Goal: Information Seeking & Learning: Learn about a topic

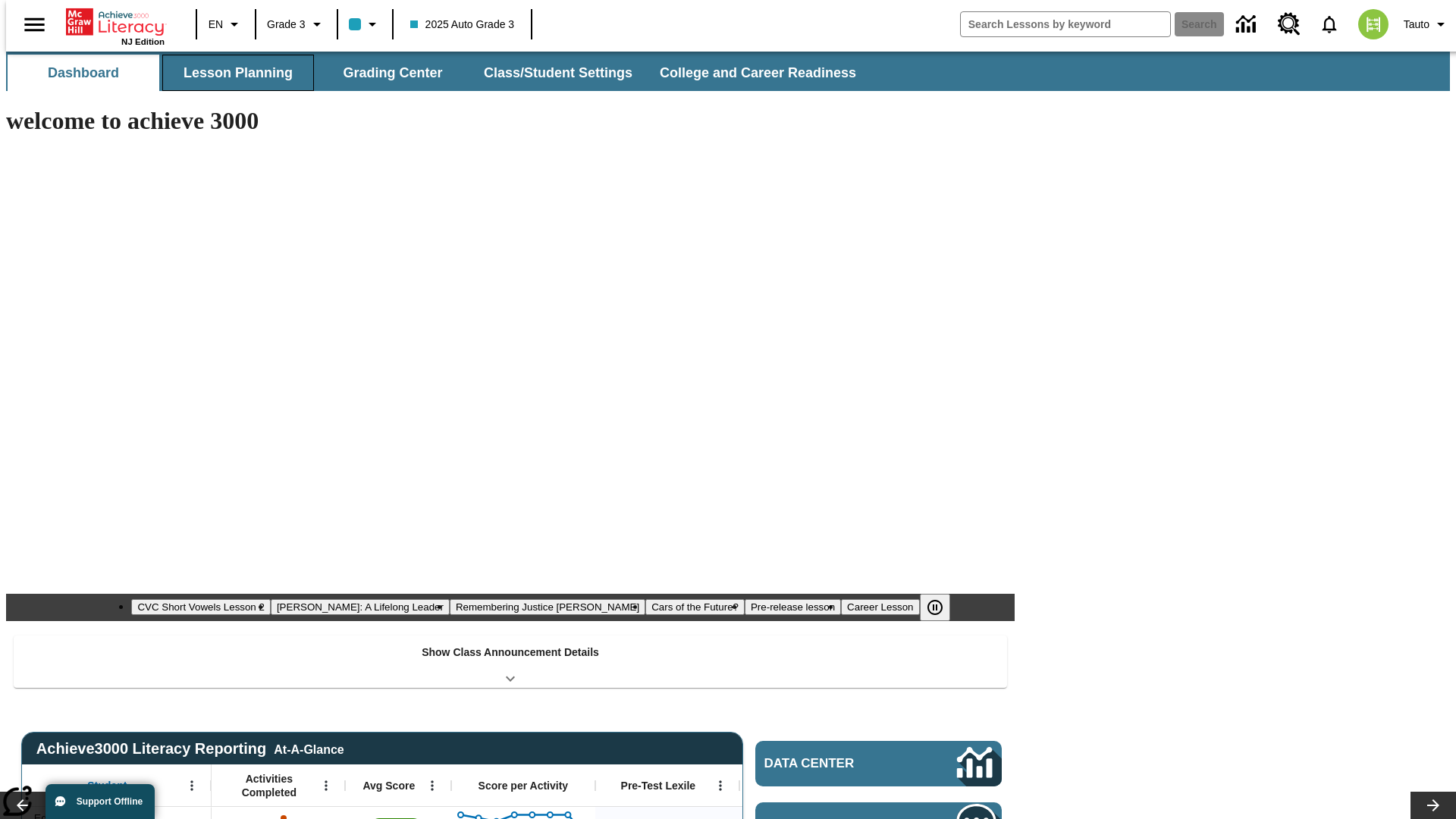
click at [232, 73] on button "Lesson Planning" at bounding box center [238, 73] width 152 height 37
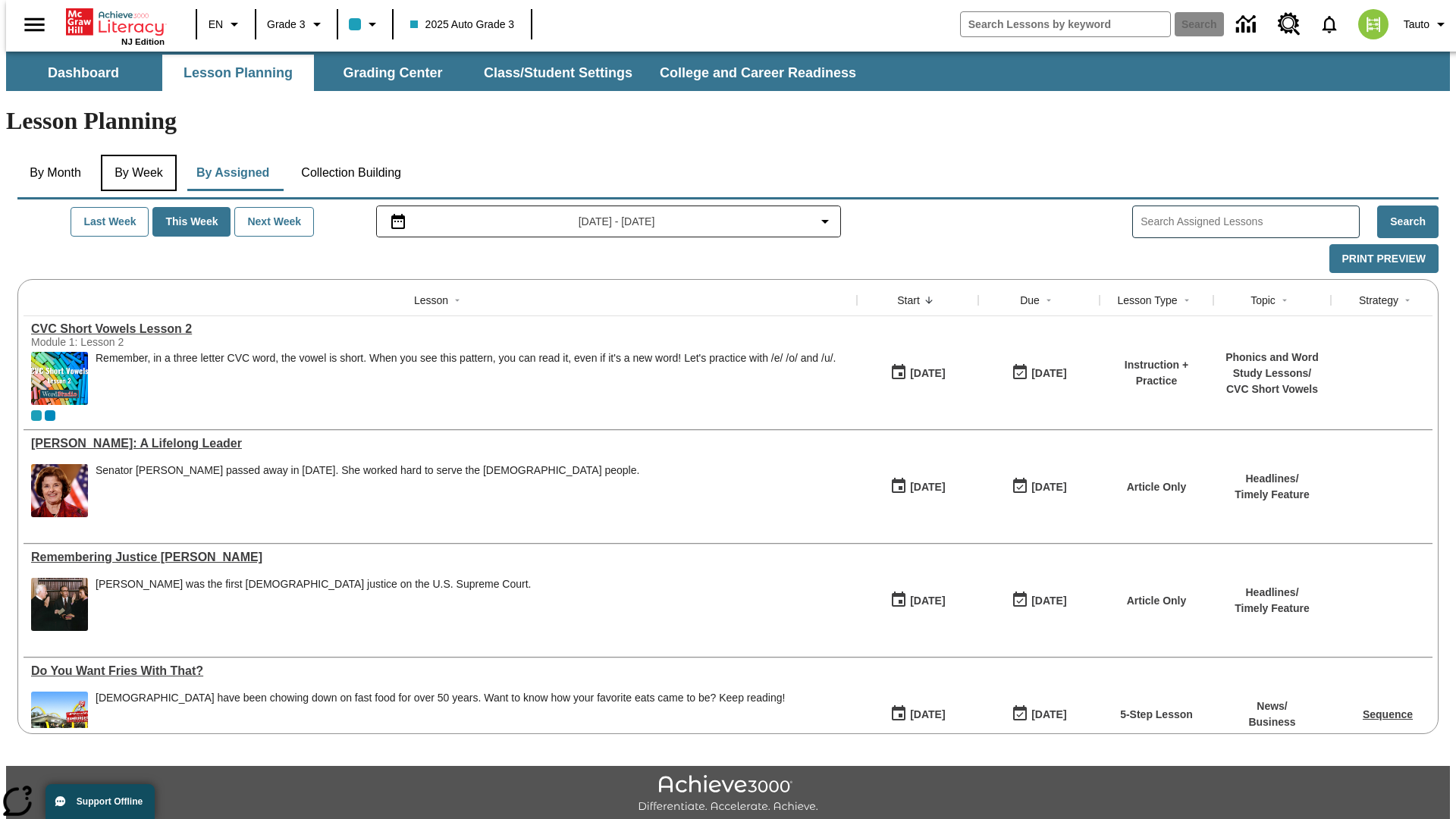
click at [136, 155] on button "By Week" at bounding box center [139, 173] width 76 height 37
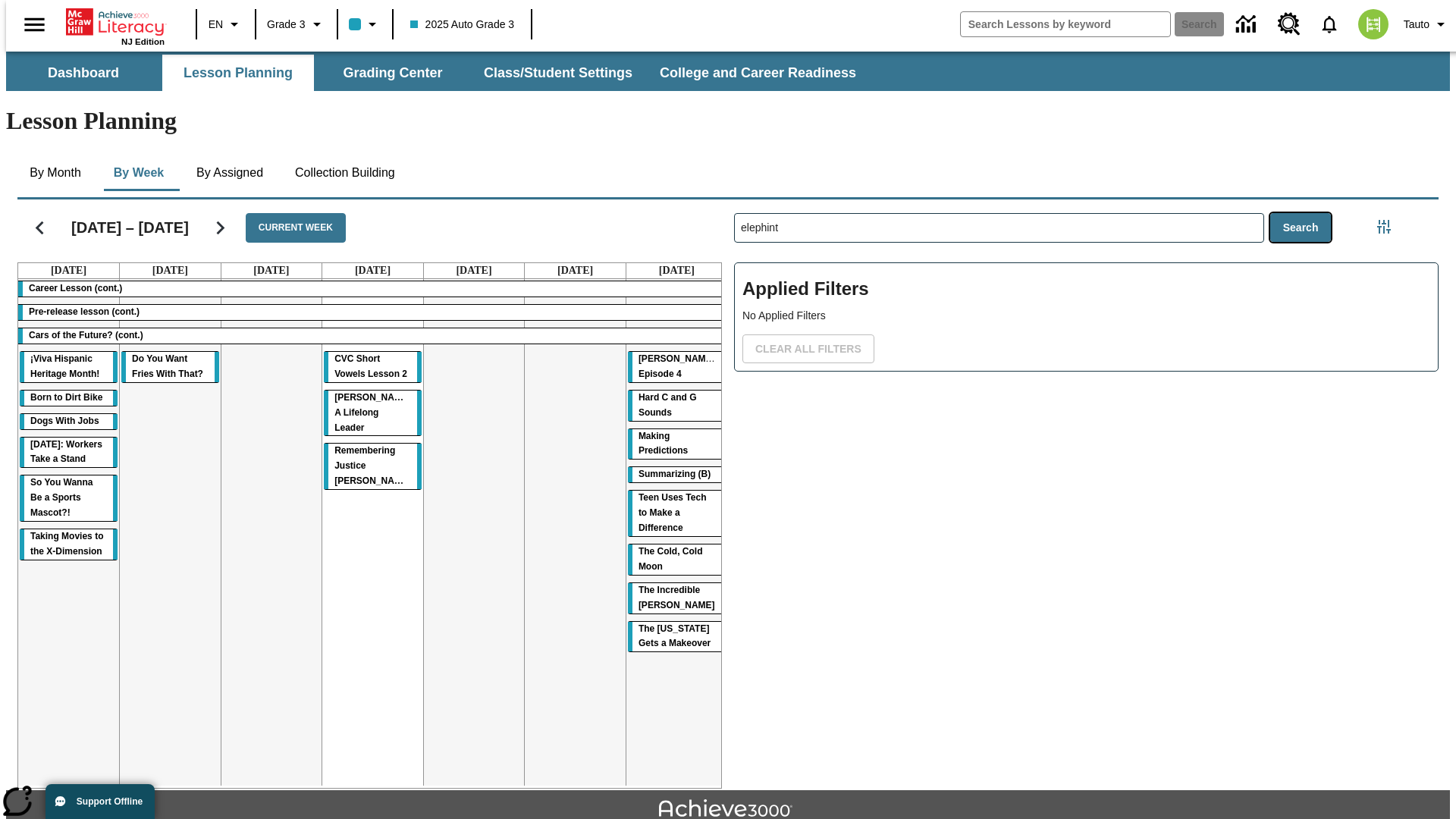
click at [1304, 214] on button "Search" at bounding box center [1300, 228] width 61 height 29
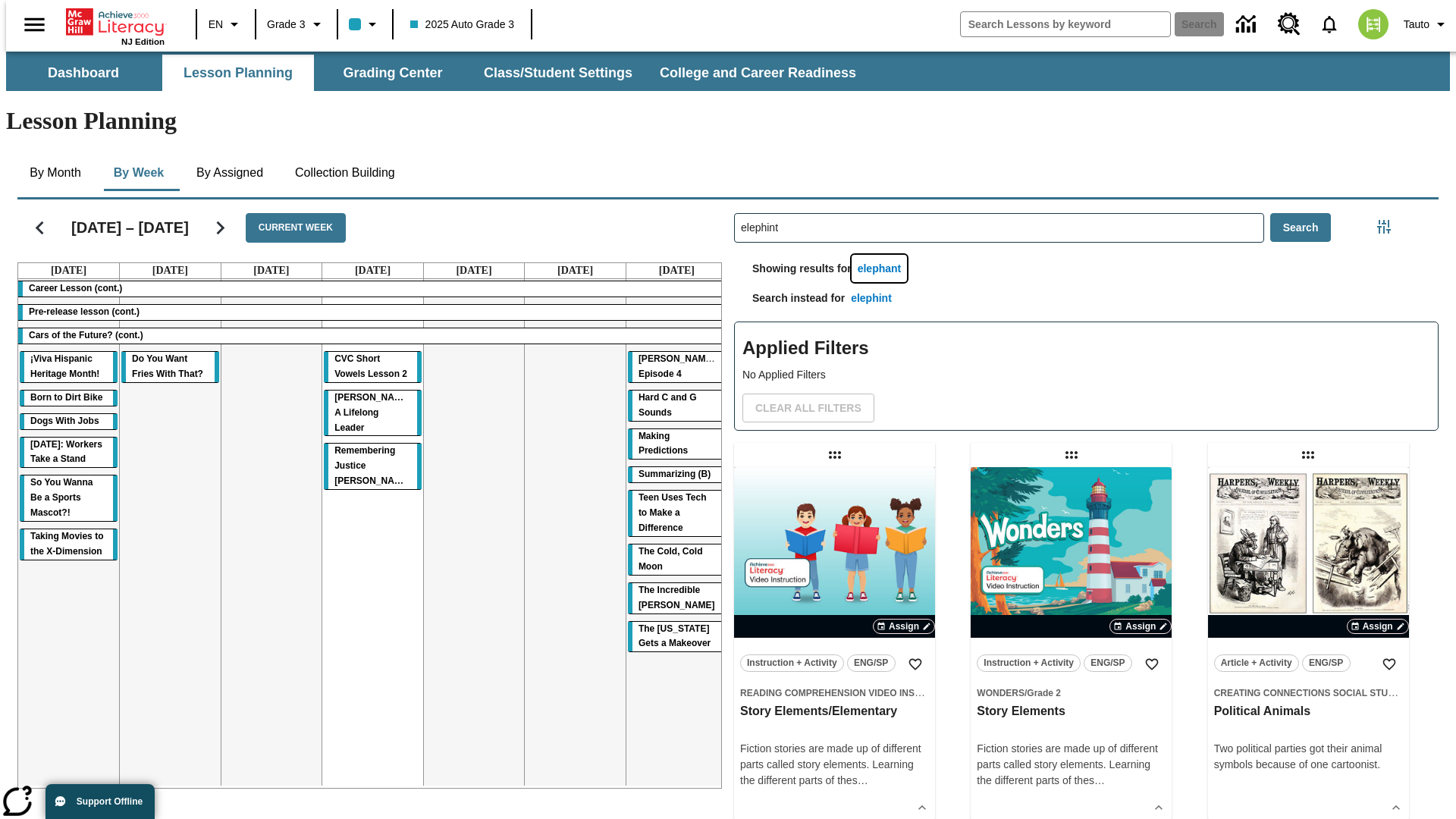
click at [882, 255] on button "elephant" at bounding box center [879, 269] width 56 height 28
type input "elephant"
